Goal: Task Accomplishment & Management: Complete application form

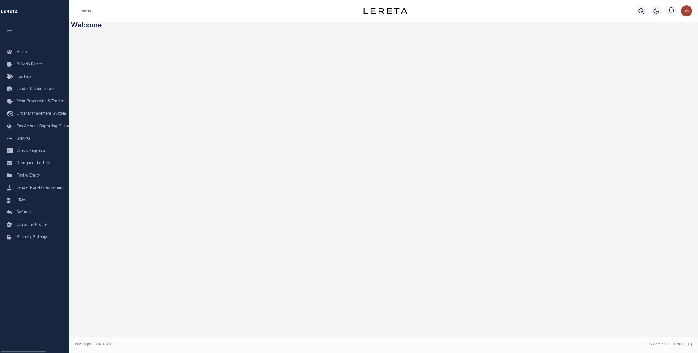
drag, startPoint x: 39, startPoint y: 263, endPoint x: 38, endPoint y: 266, distance: 3.7
click at [38, 266] on div "Home Bulletin Board Tax Bills Lender Disbursement" at bounding box center [34, 176] width 69 height 353
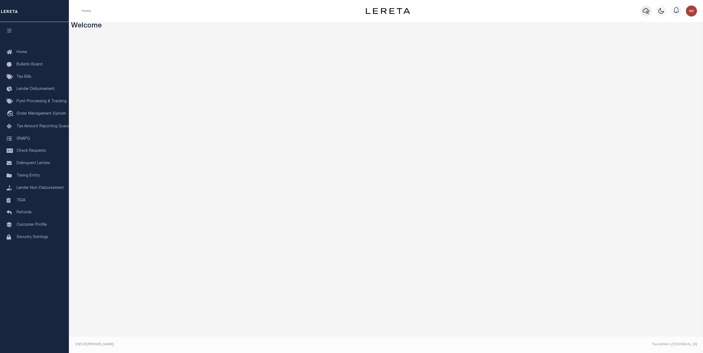
click at [645, 11] on icon "button" at bounding box center [645, 11] width 7 height 7
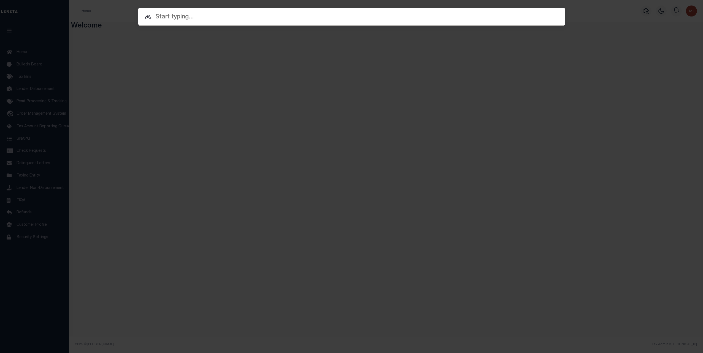
click at [263, 17] on input "text" at bounding box center [351, 17] width 426 height 10
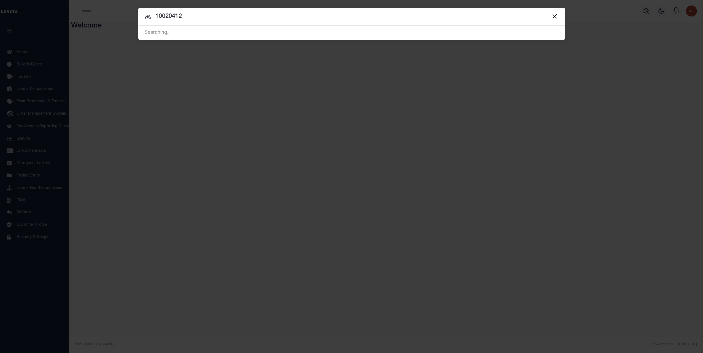
type input "10020412"
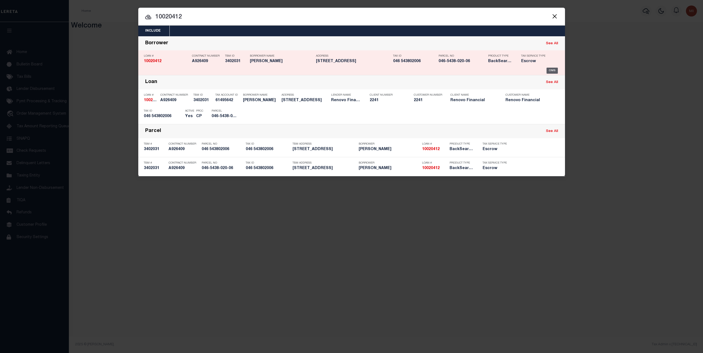
click at [550, 69] on div "OMS" at bounding box center [551, 71] width 11 height 6
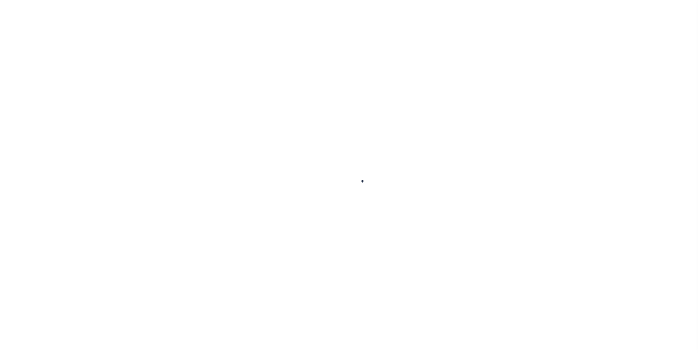
type input "10020412"
type input "[PERSON_NAME]"
select select
type input "[STREET_ADDRESS]"
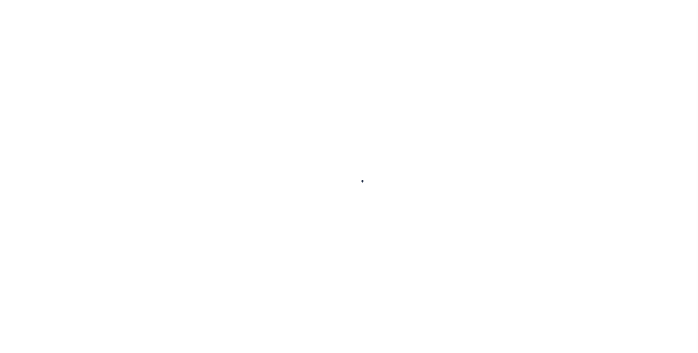
type input "BERKELEY CA 94709"
select select "10"
select select "Escrow"
type input "[STREET_ADDRESS]"
type input "046 543802006"
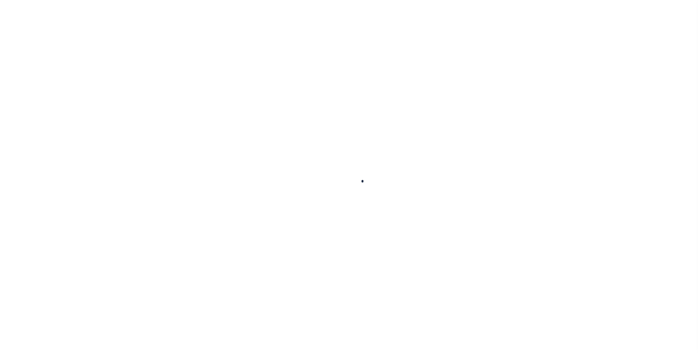
select select
type input "OAKLAND, CA 94603"
type input "a0kUS000007eE8I"
type input "CA"
type textarea "Liability Limited to Customer Provided Parcel"
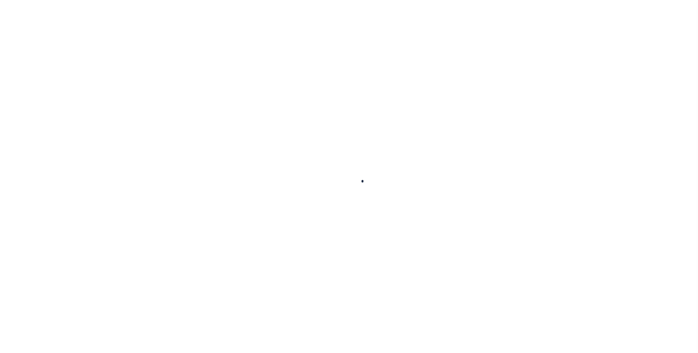
select select "25067"
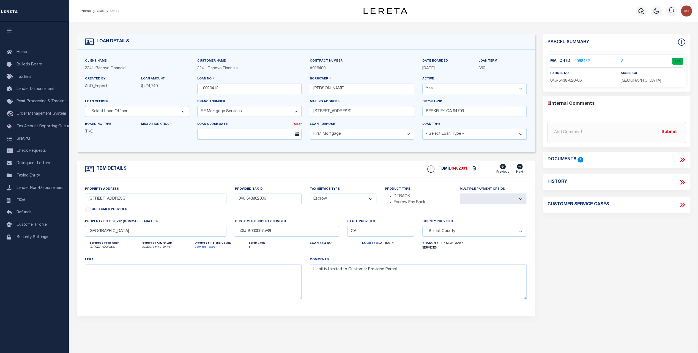
click at [581, 61] on link "2098482" at bounding box center [582, 62] width 15 height 6
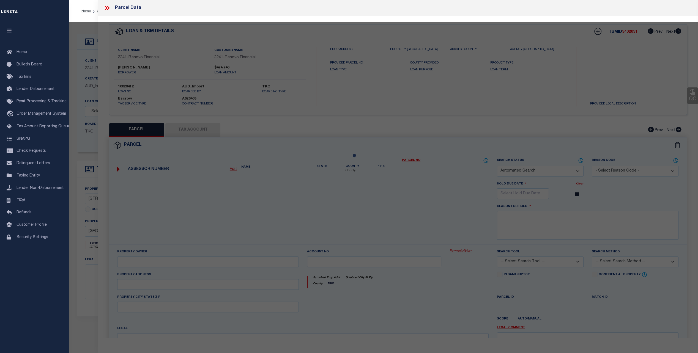
checkbox input "false"
select select "CP"
select select "ATL"
select select
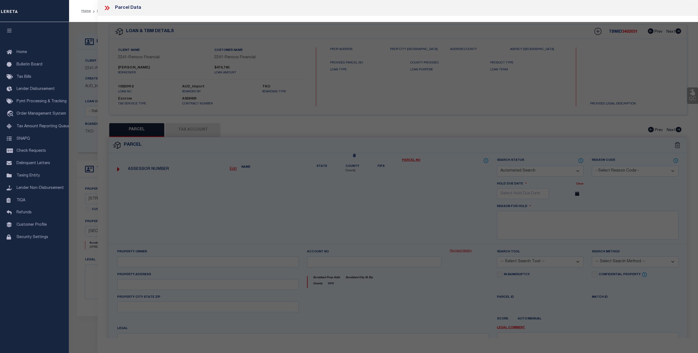
type input "[STREET_ADDRESS]"
type input "OAKLAND CA 94603-"
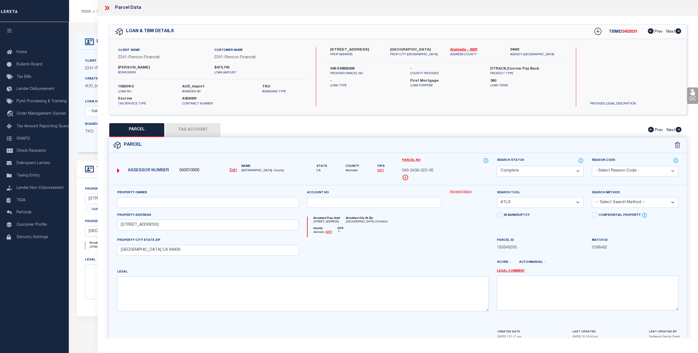
click at [463, 192] on link "Payment History" at bounding box center [469, 192] width 39 height 5
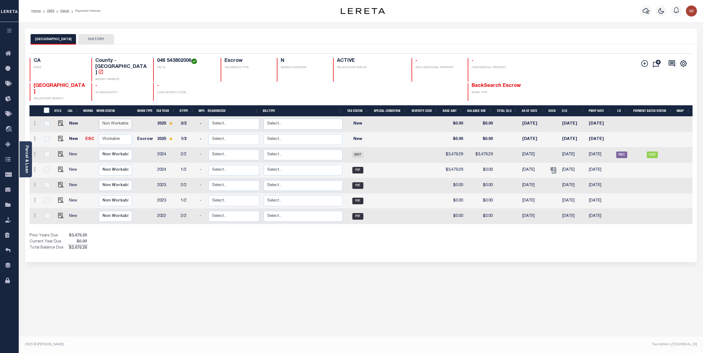
click at [109, 119] on select "Non Workable Workable" at bounding box center [115, 124] width 33 height 11
checkbox input "true"
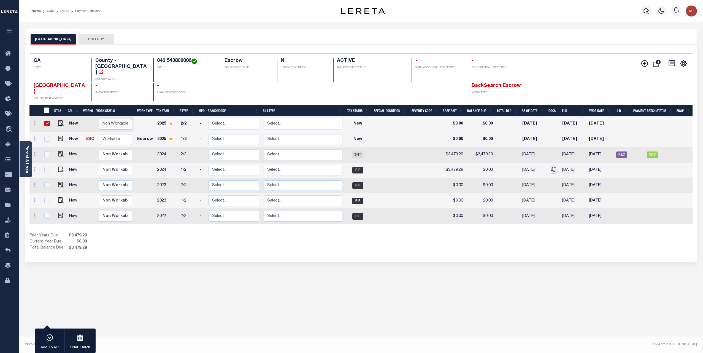
click at [109, 119] on select "Non Workable Workable" at bounding box center [115, 124] width 33 height 11
checkbox input "false"
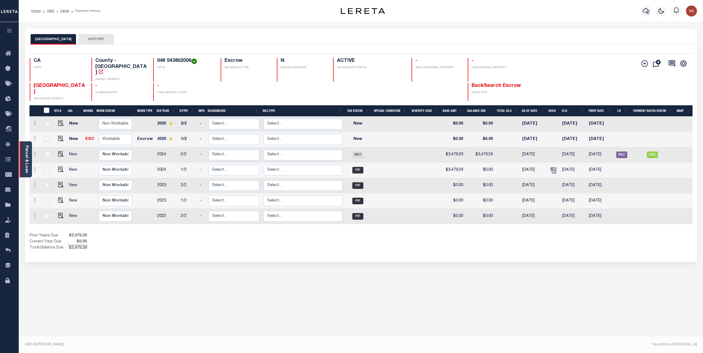
click at [28, 161] on link "Parcel & Loan" at bounding box center [27, 160] width 4 height 28
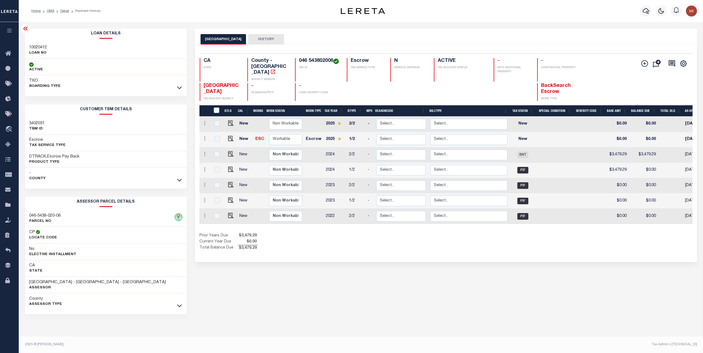
click at [34, 124] on h3 "3402031" at bounding box center [36, 124] width 15 height 6
copy h3 "3402031"
click at [644, 14] on icon "button" at bounding box center [645, 11] width 7 height 7
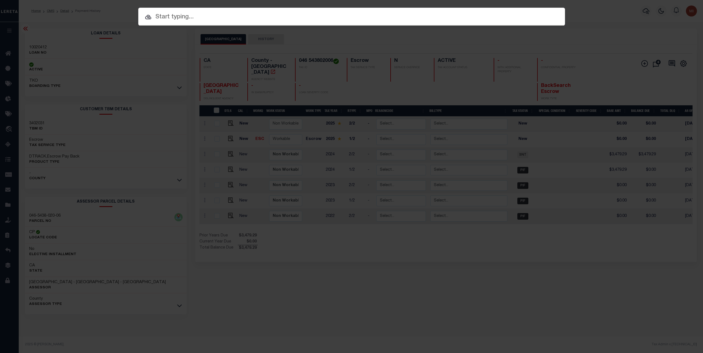
click at [578, 15] on div "Include Loans TBM Customers Borrowers Payments (Lender Non-Disb) Payments (Lend…" at bounding box center [351, 176] width 703 height 353
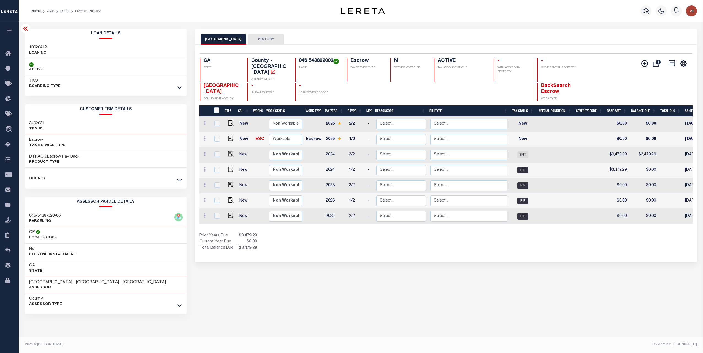
click at [36, 125] on h3 "3402031" at bounding box center [36, 124] width 15 height 6
copy h3 "3402031"
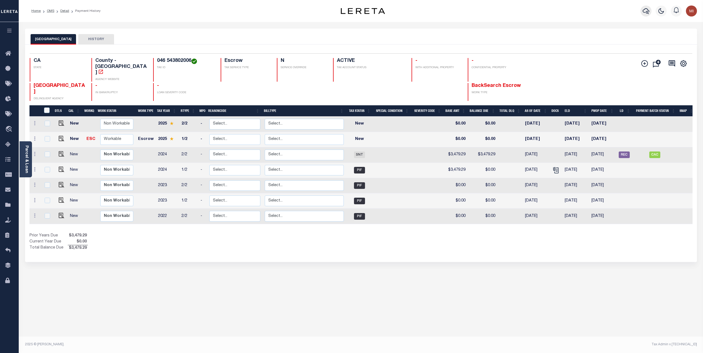
click at [644, 13] on icon "button" at bounding box center [645, 11] width 7 height 7
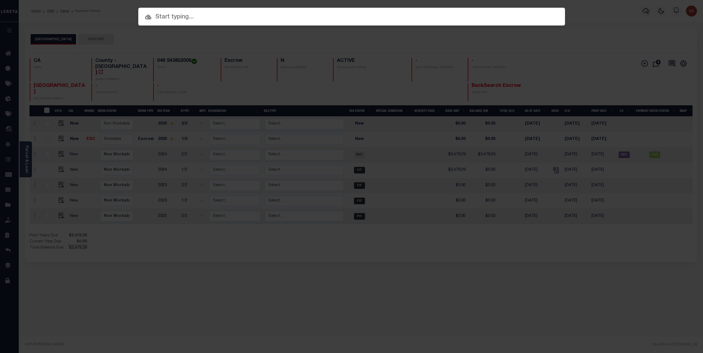
click at [190, 18] on input "text" at bounding box center [351, 17] width 426 height 10
paste input "HG-0820202510"
type input "HG-0820202510"
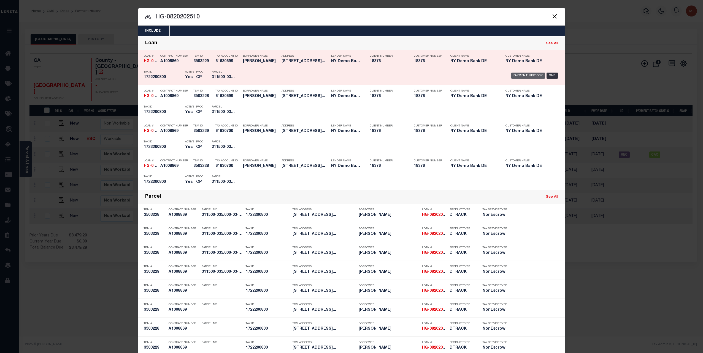
click at [525, 75] on div "Payment History" at bounding box center [528, 76] width 34 height 6
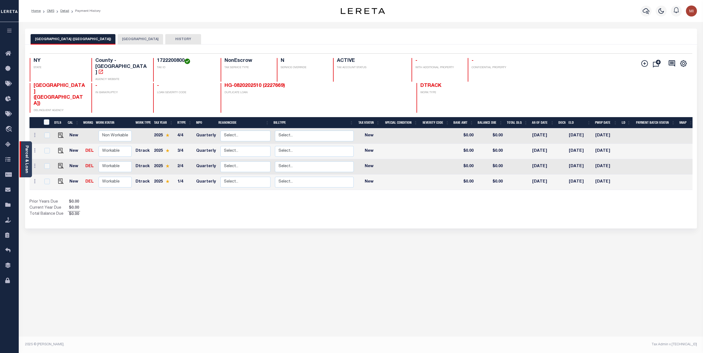
click at [29, 167] on div "Parcel & Loan" at bounding box center [26, 160] width 12 height 36
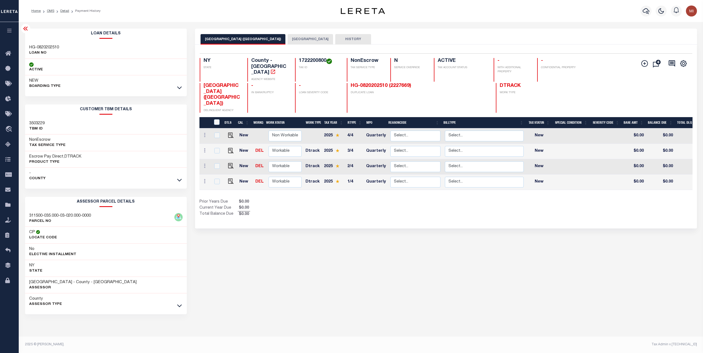
click at [433, 270] on div "SYRACUSE CITY (ONONDAGA COUNTY) SYRACUSE CITY HISTORY Selected 4" at bounding box center [446, 184] width 510 height 311
click at [270, 146] on select "Non Workable Workable" at bounding box center [284, 151] width 33 height 11
checkbox input "true"
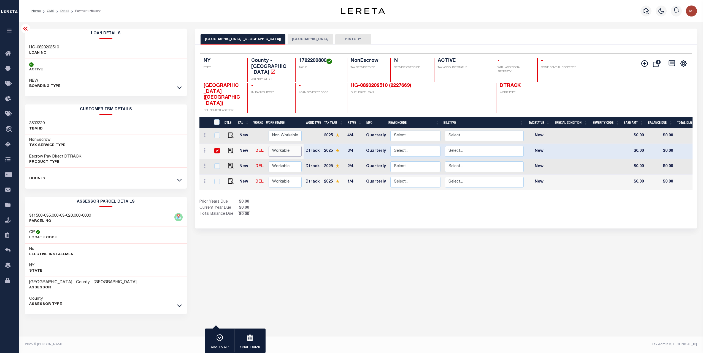
click at [270, 146] on select "Non Workable Workable" at bounding box center [284, 151] width 33 height 11
checkbox input "false"
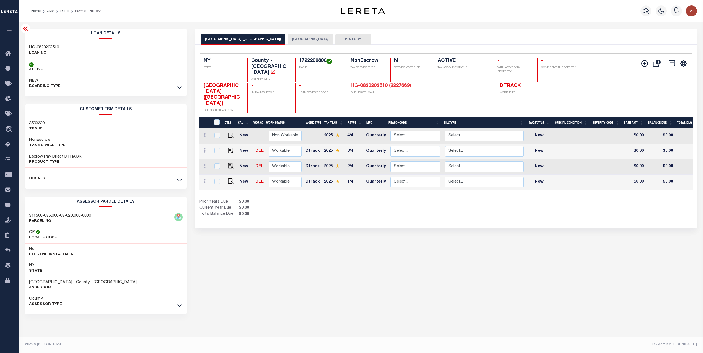
click at [379, 83] on link "HG-0820202510 (2227669)" at bounding box center [380, 85] width 61 height 5
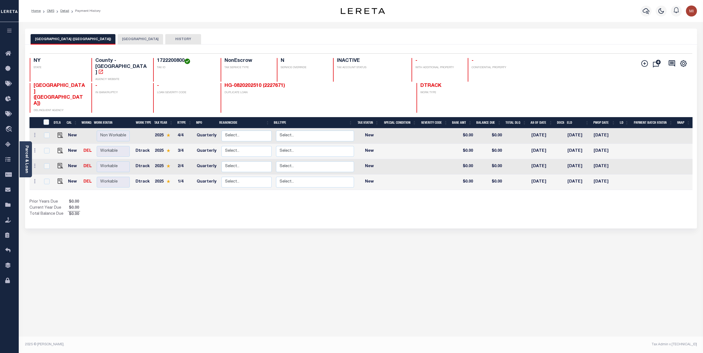
click at [403, 271] on div "[GEOGRAPHIC_DATA] ([GEOGRAPHIC_DATA]) SYRACUSE CITY HISTORY Selected 4" at bounding box center [361, 184] width 680 height 311
click at [245, 83] on link "HG-0820202510 (2227671)" at bounding box center [254, 85] width 61 height 5
click at [27, 153] on link "Parcel & Loan" at bounding box center [27, 160] width 4 height 28
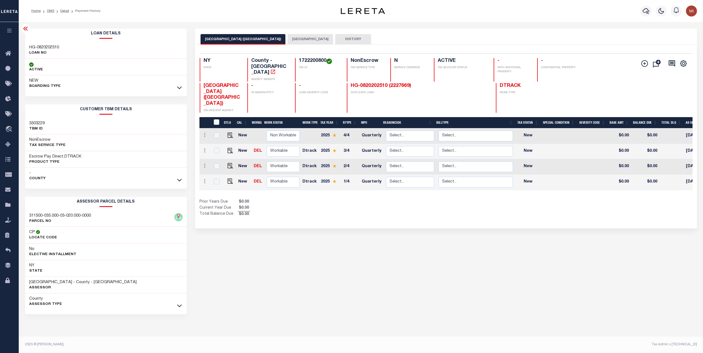
click at [45, 48] on h3 "HG-0820202510" at bounding box center [44, 48] width 30 height 6
copy div "HG-0820202510"
click at [62, 9] on link "Detail" at bounding box center [64, 10] width 9 height 3
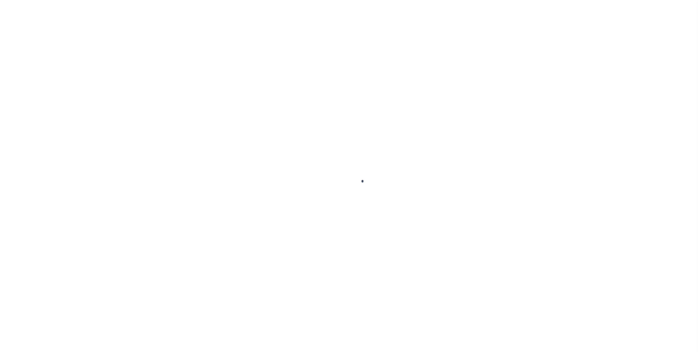
type input "HG-0820202510"
type input "[PERSON_NAME]"
select select
type input "[STREET_ADDRESS]"
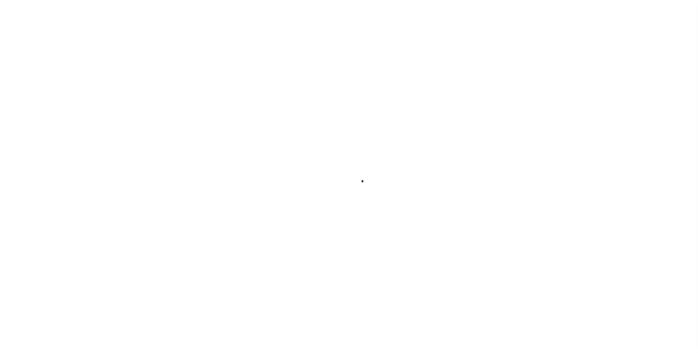
type input "SYRACUSE [GEOGRAPHIC_DATA] 13224-1135"
type input "08/19/2025"
select select "10"
select select "NonEscrow"
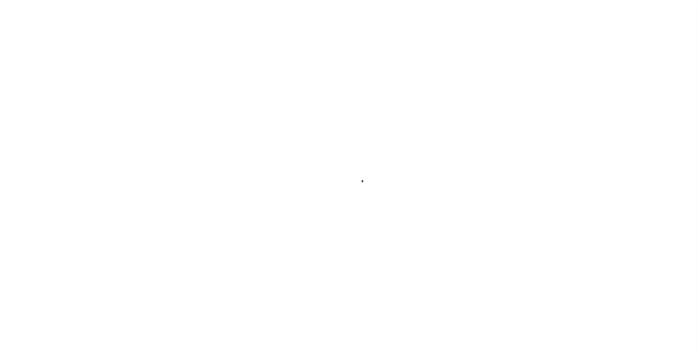
type input "139 DELRAY AVE"
type input "SYRACUSE NY 13224-1135"
type input "NY"
select select "4"
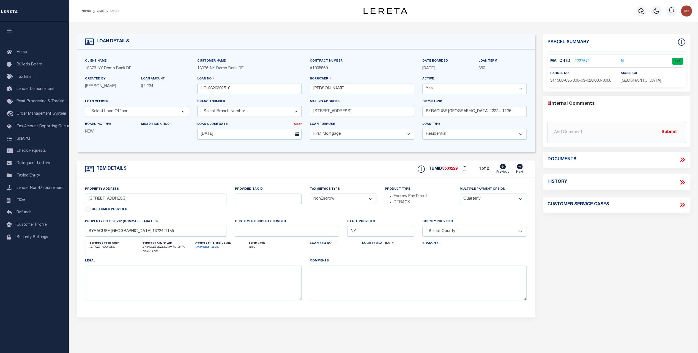
click at [581, 60] on link "2227671" at bounding box center [582, 62] width 15 height 6
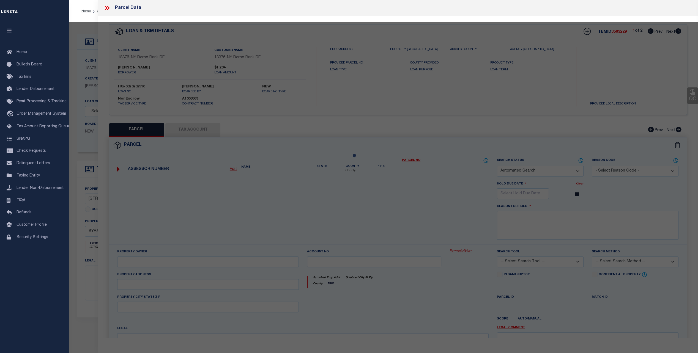
checkbox input "false"
select select "CP"
type input "RTK REAL ESTATE LLC"
select select "ATL"
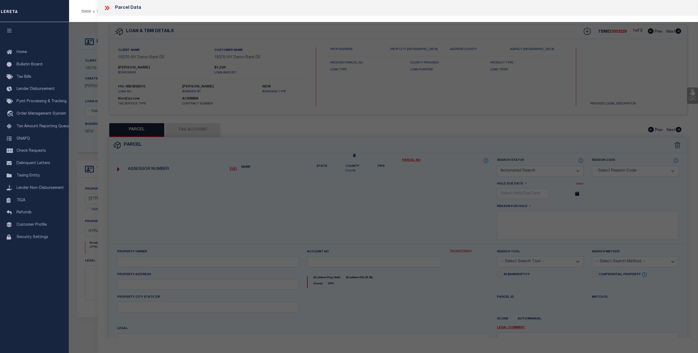
select select "ADD"
type input "139 DELRAY AVE"
checkbox input "false"
type input "SYRACUSE, NY 13224"
type textarea "LOT195 TR MONTCLAIR 4OX12O BR X WH X GAR FP 2"
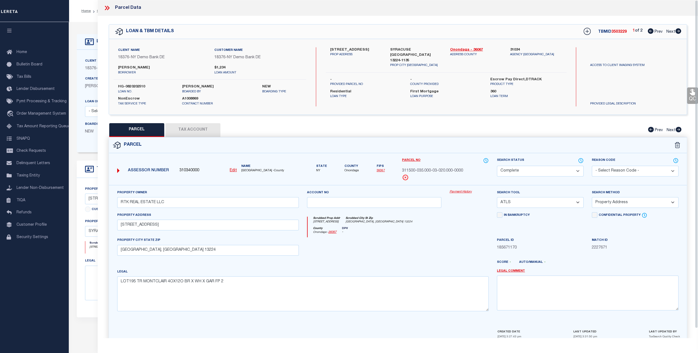
click at [188, 126] on button "Tax Account" at bounding box center [192, 130] width 55 height 14
select select "100"
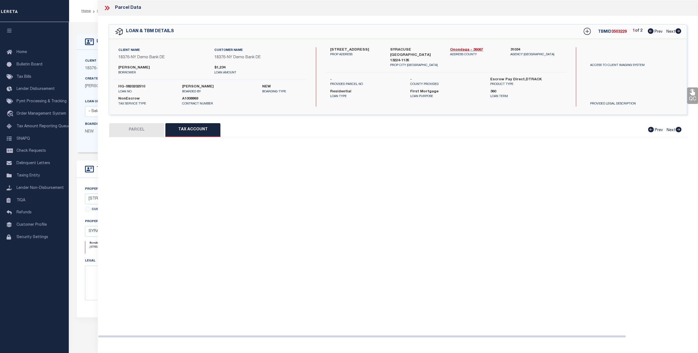
select select "100"
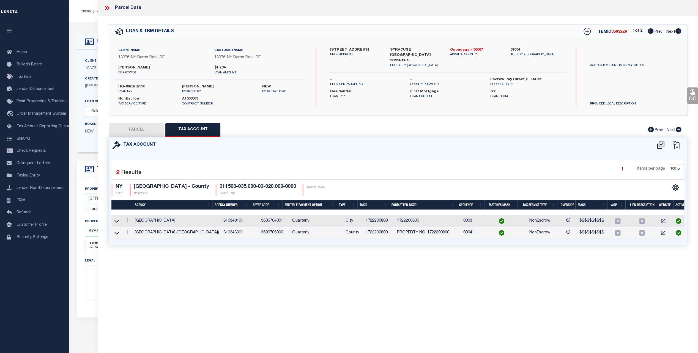
click at [198, 263] on div "Parcel Data QC QC QC - Select Status - Ready to QC" at bounding box center [398, 169] width 601 height 338
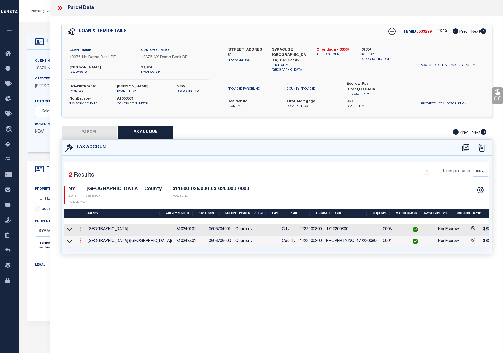
click at [79, 240] on link at bounding box center [80, 242] width 6 height 4
click at [87, 247] on icon "" at bounding box center [86, 249] width 4 height 4
type input "1722200800"
type textarea "$$$$$$$$$$"
checkbox input "true"
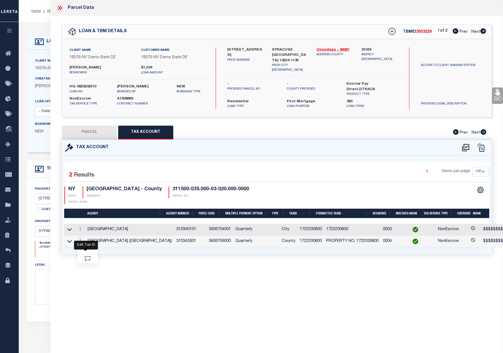
select select "ACT"
type input "PROPERTY NO. XXXXXXXXXX*"
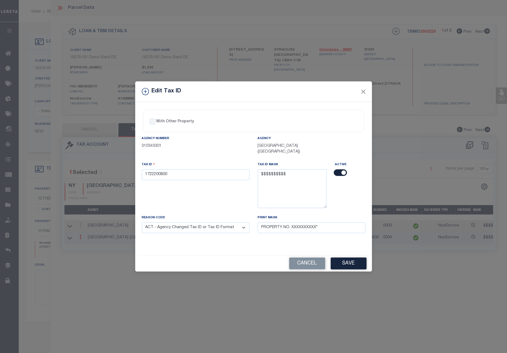
click at [342, 170] on input "checkbox" at bounding box center [340, 173] width 13 height 7
checkbox input "false"
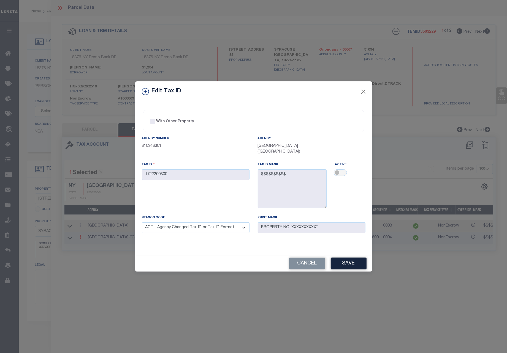
drag, startPoint x: 351, startPoint y: 265, endPoint x: 411, endPoint y: 243, distance: 64.2
click at [351, 265] on button "Save" at bounding box center [349, 264] width 36 height 12
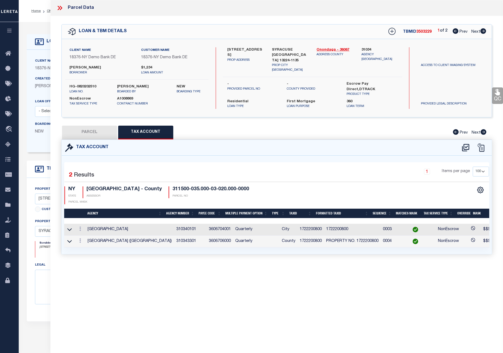
click at [289, 266] on div "Tax Account 1 2 1" at bounding box center [276, 204] width 439 height 128
click at [93, 127] on button "PARCEL" at bounding box center [89, 133] width 55 height 14
select select "AS"
select select
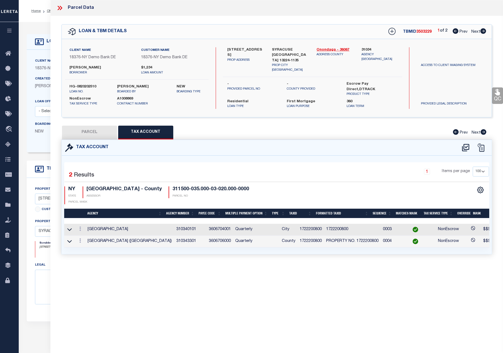
checkbox input "false"
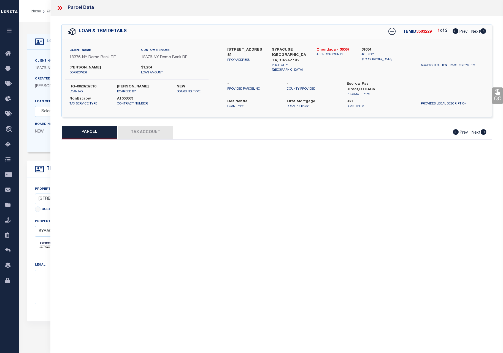
select select "CP"
type input "RTK REAL ESTATE LLC"
select select "ATL"
select select "ADD"
type input "139 DELRAY AVE"
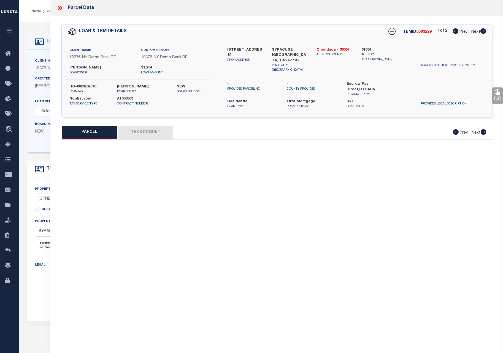
checkbox input "false"
type input "SYRACUSE, NY 13224"
type textarea "LOT195 TR MONTCLAIR 4OX12O BR X WH X GAR FP 2"
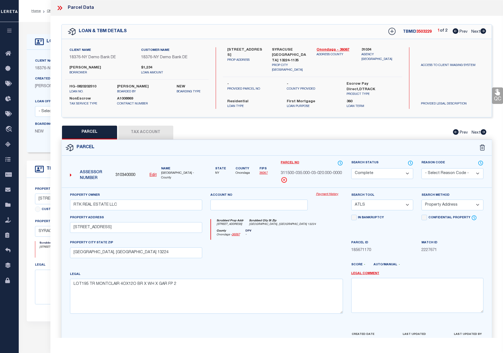
click at [324, 192] on link "Payment History" at bounding box center [329, 194] width 27 height 5
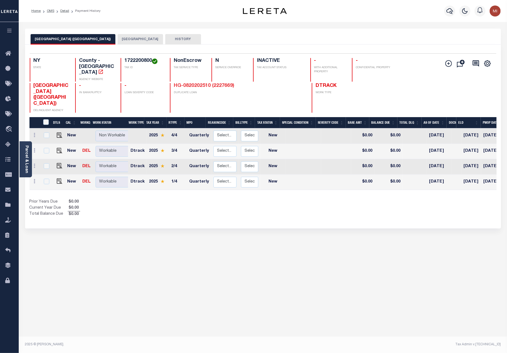
click at [196, 83] on link "HG-0820202510 (2227669)" at bounding box center [204, 85] width 61 height 5
click at [201, 83] on link "HG-0820202510 (2227671)" at bounding box center [204, 85] width 61 height 5
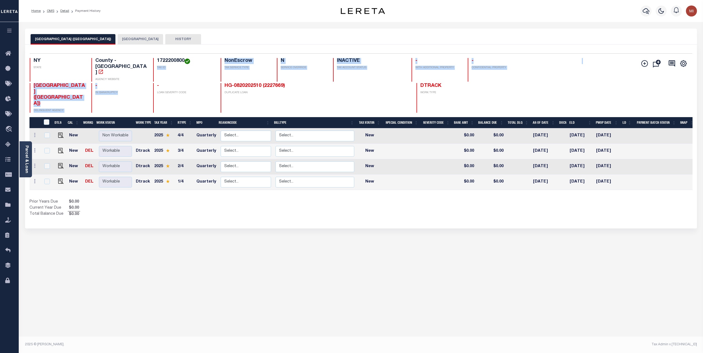
click at [155, 72] on div "NY STATE County - NY AGENCY WEBSITE 1722200800 TAX ID NonEscrow TAX SERVICE TYP…" at bounding box center [306, 85] width 552 height 55
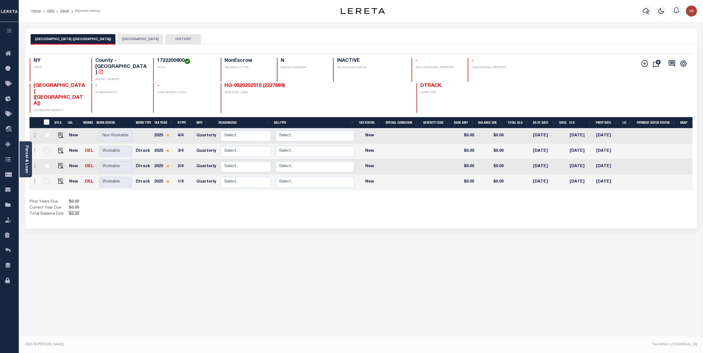
click at [86, 301] on div "[GEOGRAPHIC_DATA] ([GEOGRAPHIC_DATA]) SYRACUSE CITY HISTORY Selected 4" at bounding box center [361, 184] width 680 height 311
click at [109, 272] on div "[GEOGRAPHIC_DATA] ([GEOGRAPHIC_DATA]) SYRACUSE CITY HISTORY Selected 4" at bounding box center [361, 184] width 680 height 311
click at [124, 252] on div "SYRACUSE CITY (ONONDAGA COUNTY) SYRACUSE CITY HISTORY Selected 4" at bounding box center [361, 184] width 680 height 311
click at [256, 83] on link "HG-0820202510 (2227669)" at bounding box center [254, 85] width 61 height 5
drag, startPoint x: 162, startPoint y: 265, endPoint x: 157, endPoint y: 251, distance: 15.2
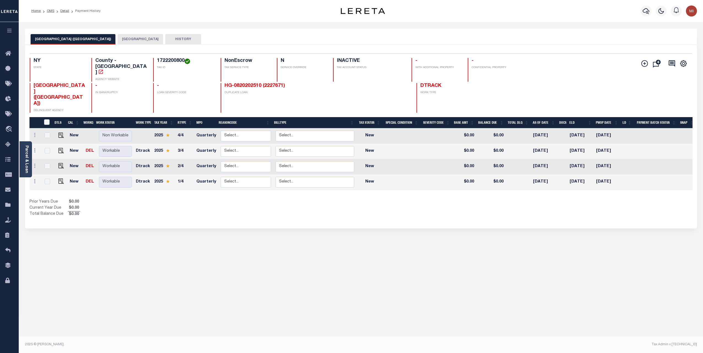
click at [162, 265] on div "[GEOGRAPHIC_DATA] ([GEOGRAPHIC_DATA]) SYRACUSE CITY HISTORY Selected 4" at bounding box center [361, 184] width 680 height 311
click at [241, 83] on link "HG-0820202510 (2227671)" at bounding box center [254, 85] width 61 height 5
